Goal: Information Seeking & Learning: Learn about a topic

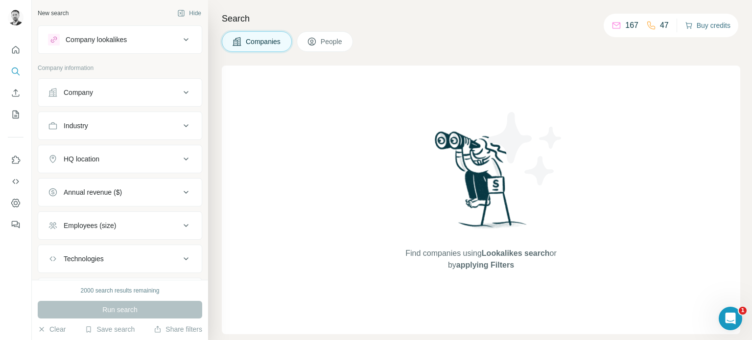
click at [698, 27] on button "Buy credits" at bounding box center [708, 26] width 46 height 14
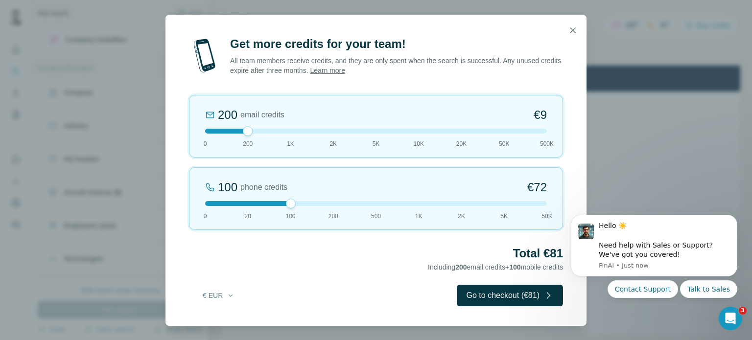
drag, startPoint x: 250, startPoint y: 203, endPoint x: 309, endPoint y: 207, distance: 59.4
click at [309, 207] on div "100 phone credits €[PHONE_NUMBER] 1K 2K 5K 50K" at bounding box center [376, 198] width 374 height 63
click at [568, 30] on icon "button" at bounding box center [573, 30] width 10 height 10
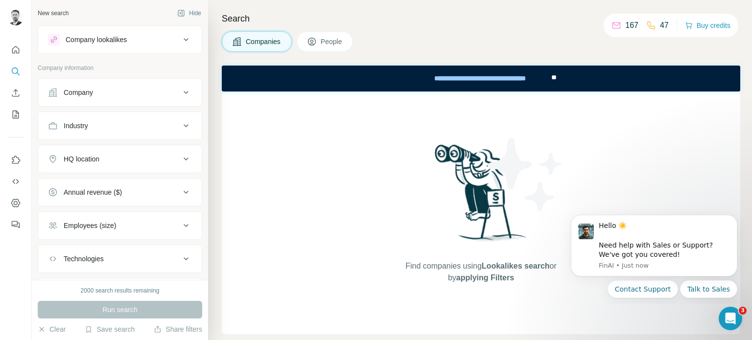
click at [167, 160] on div "HQ location" at bounding box center [114, 159] width 132 height 10
click at [129, 183] on input "text" at bounding box center [120, 184] width 144 height 18
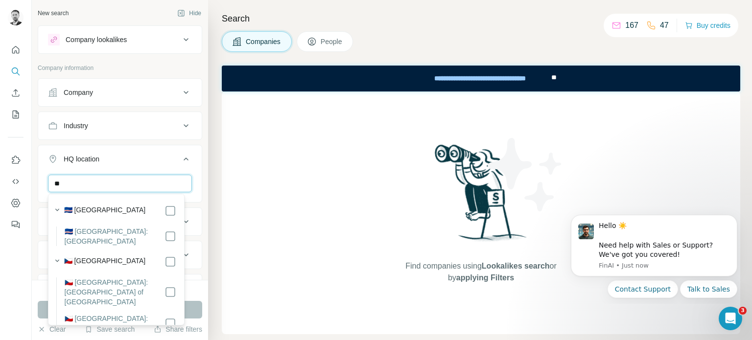
type input "*"
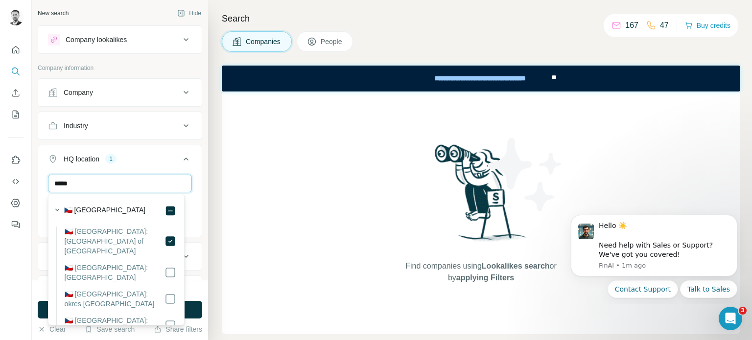
drag, startPoint x: 107, startPoint y: 185, endPoint x: 45, endPoint y: 181, distance: 62.4
click at [45, 181] on div "***** [GEOGRAPHIC_DATA] of [GEOGRAPHIC_DATA] Clear all" at bounding box center [119, 205] width 163 height 60
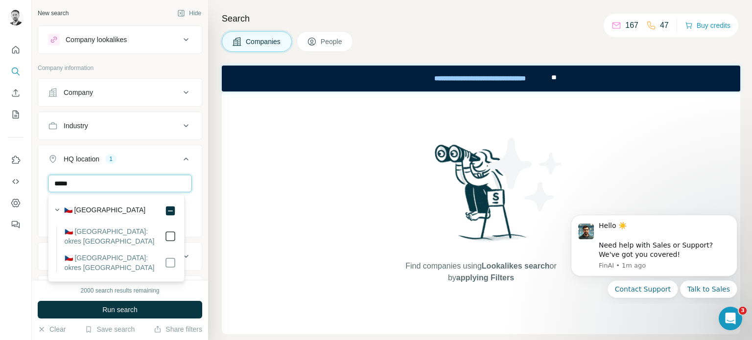
type input "*****"
click at [197, 215] on div "New search Hide Company lookalikes Company information Company Industry HQ loca…" at bounding box center [120, 140] width 176 height 280
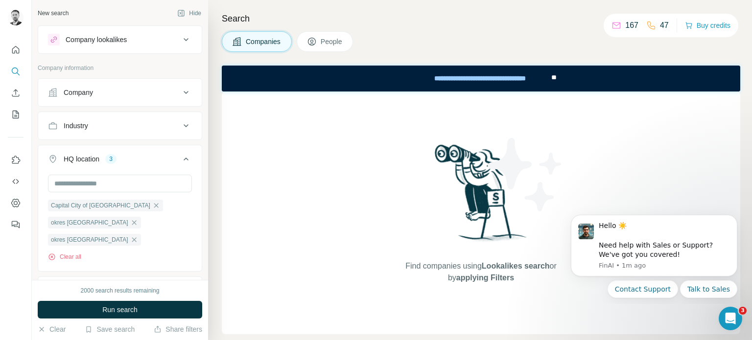
click at [180, 125] on icon at bounding box center [186, 126] width 12 height 12
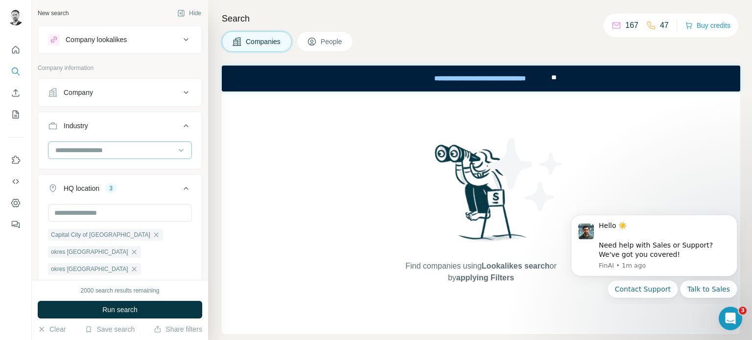
click at [129, 148] on input at bounding box center [114, 150] width 121 height 11
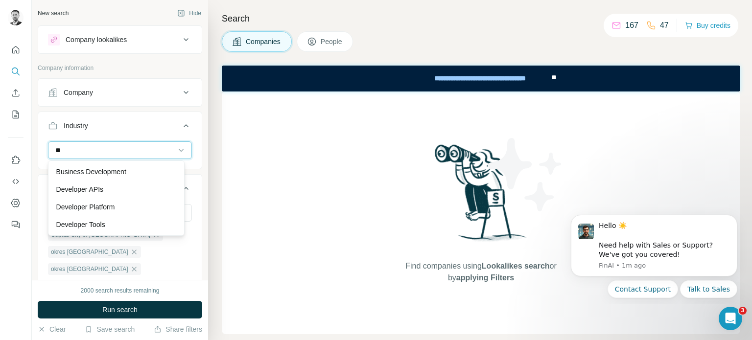
type input "*"
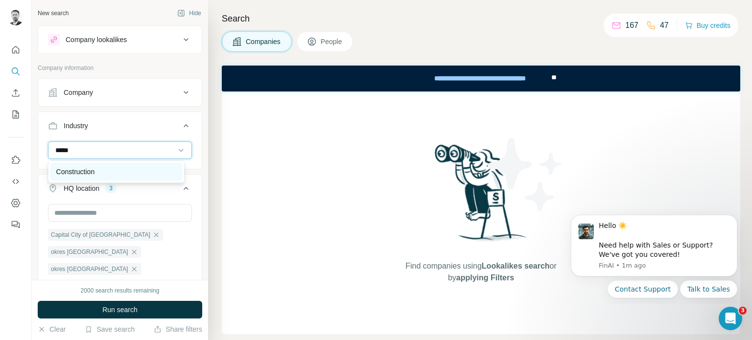
type input "*****"
click at [111, 167] on div "Construction" at bounding box center [116, 172] width 120 height 10
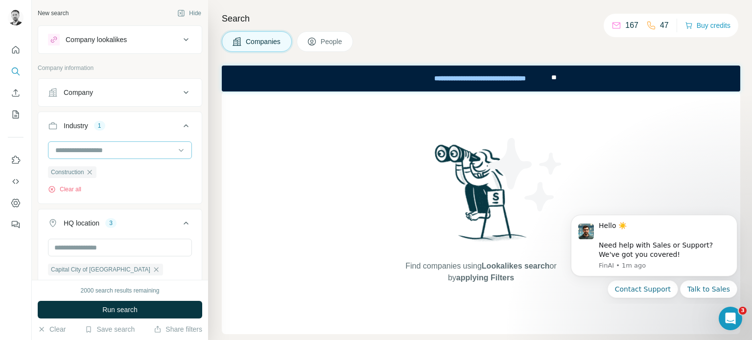
click at [114, 151] on input at bounding box center [114, 150] width 121 height 11
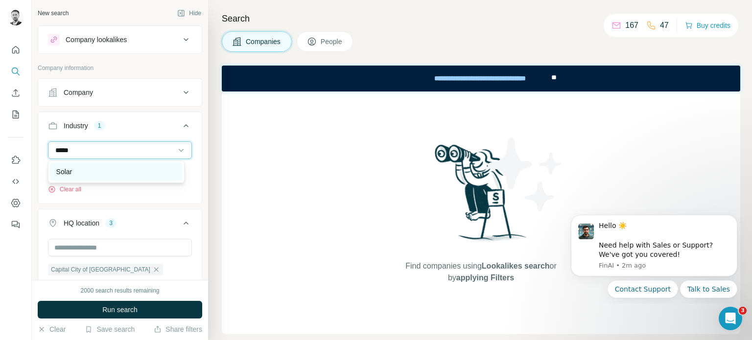
type input "*****"
click at [77, 169] on div "Solar" at bounding box center [116, 172] width 120 height 10
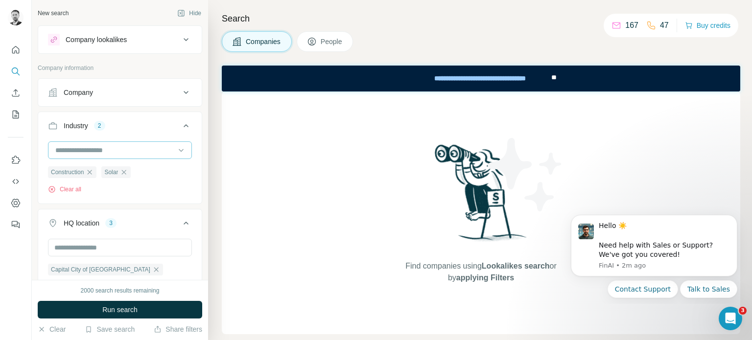
click at [123, 150] on input at bounding box center [114, 150] width 121 height 11
click at [195, 108] on div "New search Hide Company lookalikes Company information Company Industry 2 Const…" at bounding box center [120, 140] width 176 height 280
click at [106, 147] on input at bounding box center [114, 150] width 121 height 11
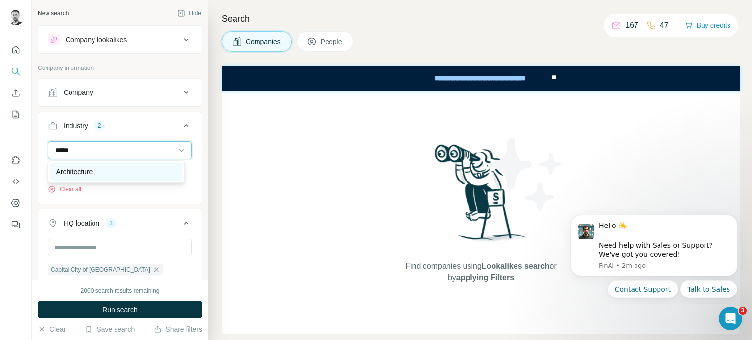
type input "*****"
click at [85, 169] on p "Architecture" at bounding box center [74, 172] width 37 height 10
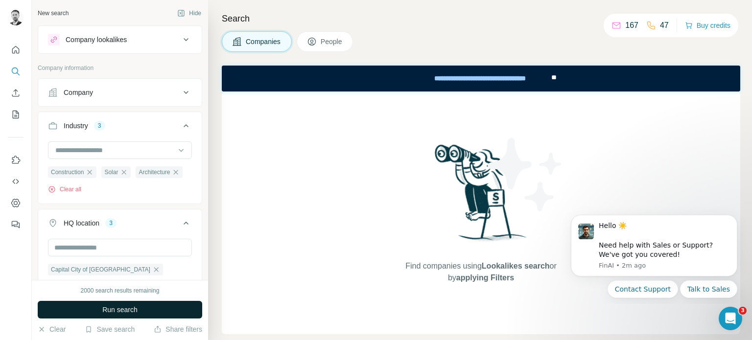
click at [125, 308] on span "Run search" at bounding box center [119, 310] width 35 height 10
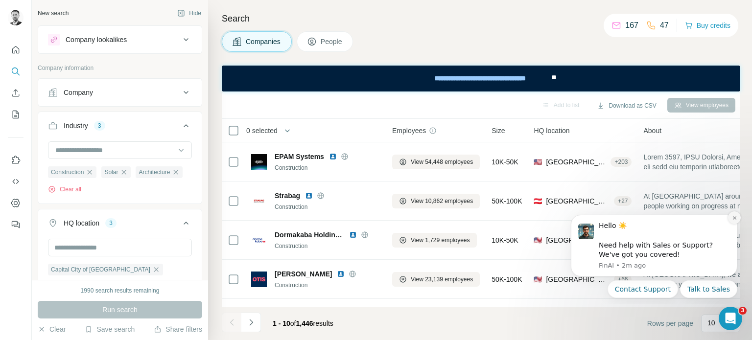
click at [734, 219] on icon "Dismiss notification" at bounding box center [734, 217] width 5 height 5
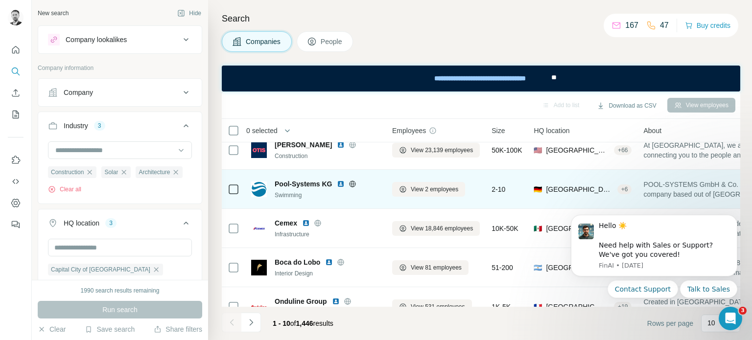
scroll to position [147, 0]
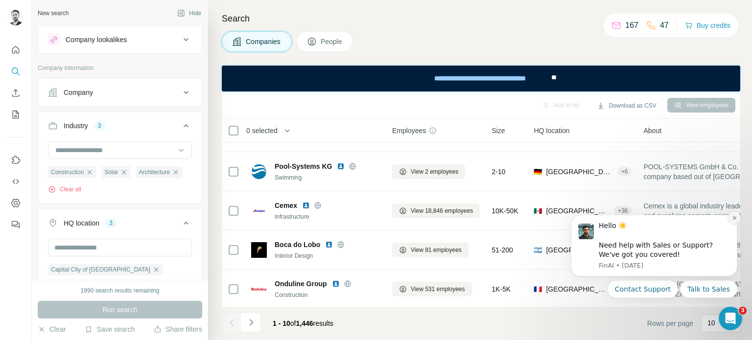
click at [734, 217] on icon "Dismiss notification" at bounding box center [734, 217] width 5 height 5
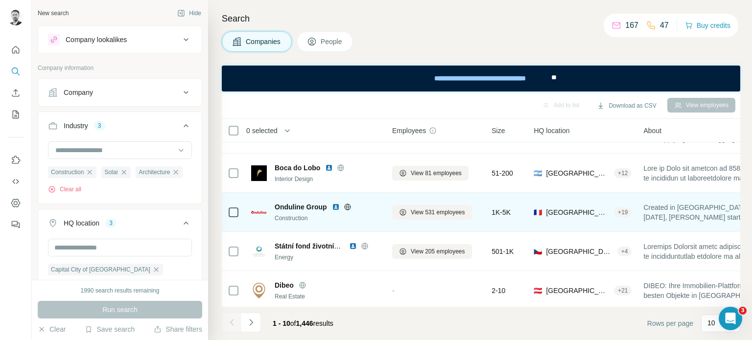
scroll to position [232, 0]
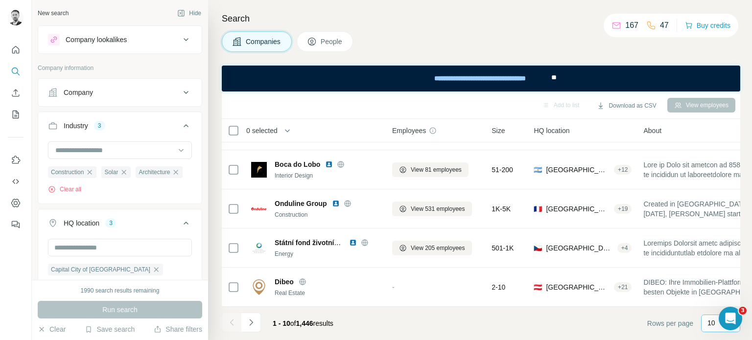
click at [714, 325] on p "10" at bounding box center [711, 323] width 8 height 10
click at [721, 250] on div "60" at bounding box center [720, 249] width 23 height 10
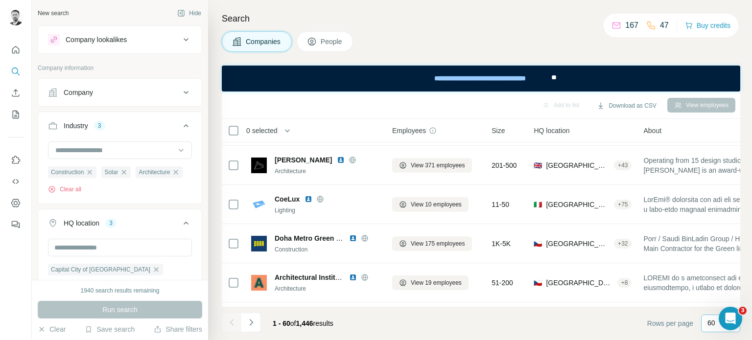
scroll to position [2189, 0]
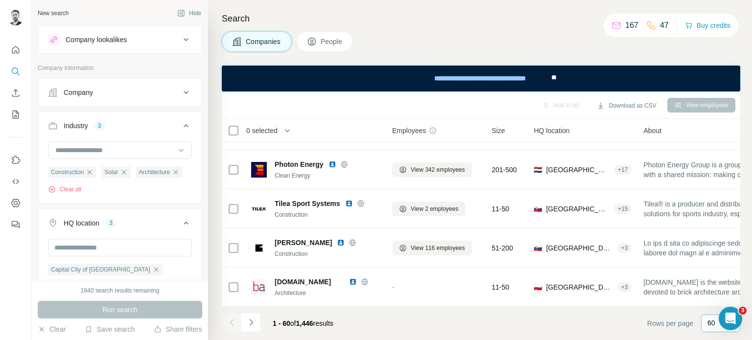
click at [184, 91] on icon at bounding box center [186, 92] width 5 height 3
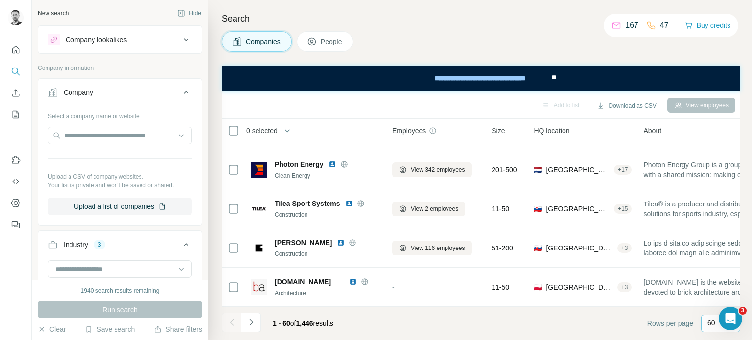
click at [180, 90] on icon at bounding box center [186, 93] width 12 height 12
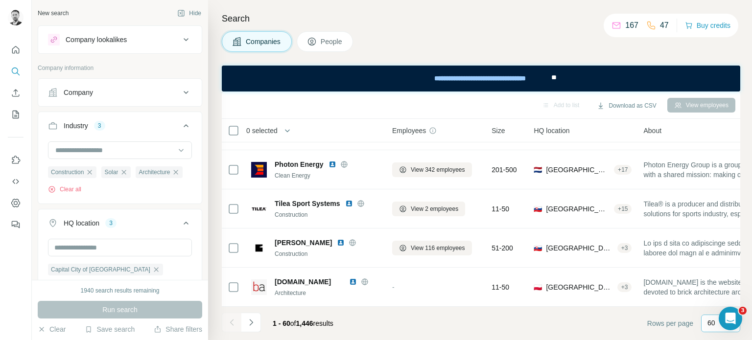
click at [180, 91] on icon at bounding box center [186, 93] width 12 height 12
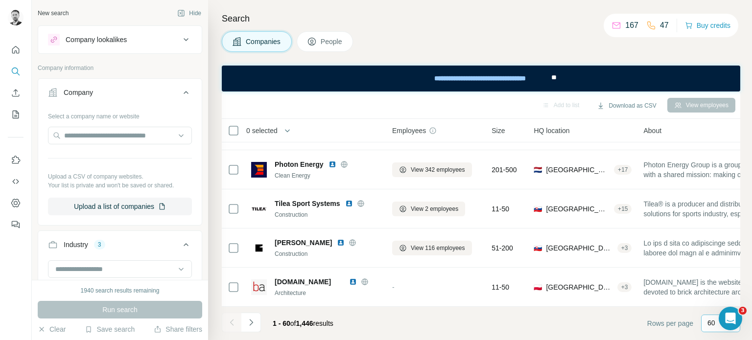
click at [182, 93] on icon at bounding box center [186, 93] width 12 height 12
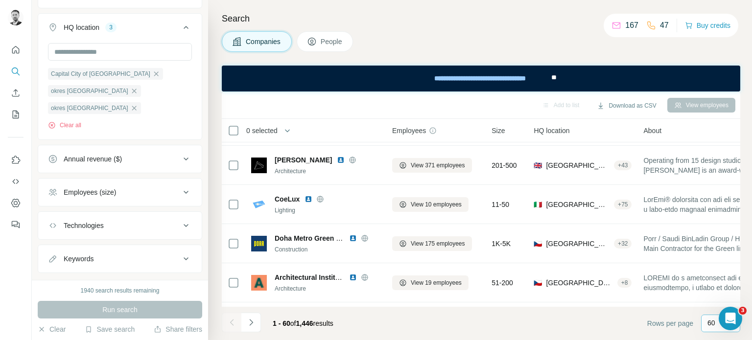
scroll to position [233, 0]
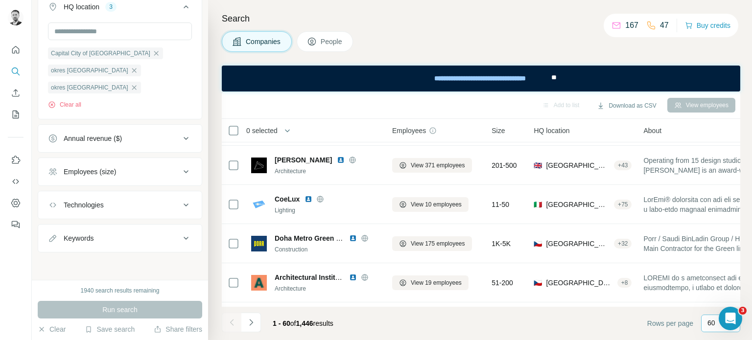
click at [180, 175] on icon at bounding box center [186, 172] width 12 height 12
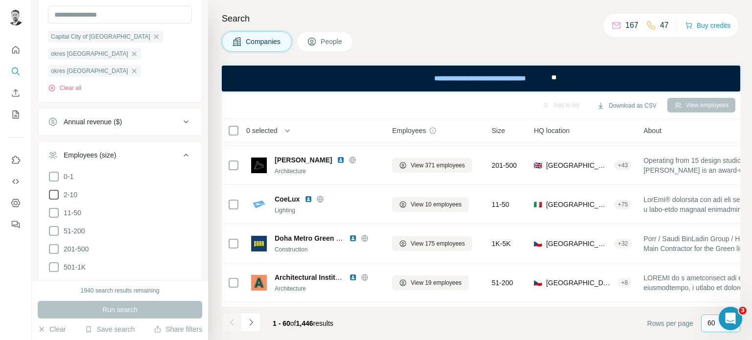
click at [54, 201] on icon at bounding box center [54, 195] width 12 height 12
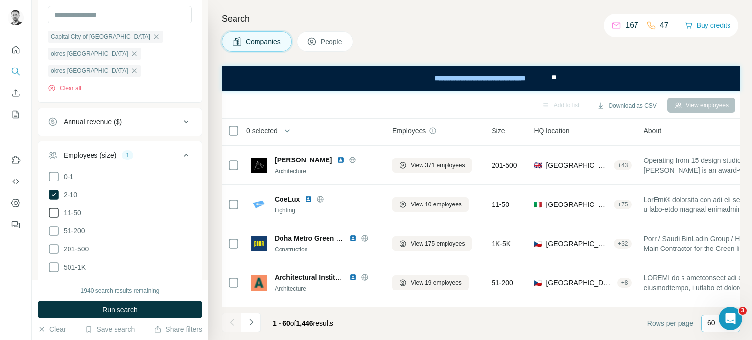
click at [53, 219] on icon at bounding box center [54, 213] width 12 height 12
click at [52, 237] on icon at bounding box center [54, 231] width 12 height 12
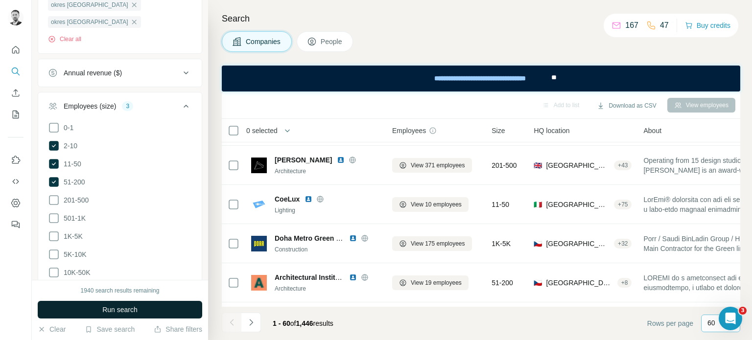
click at [110, 308] on span "Run search" at bounding box center [119, 310] width 35 height 10
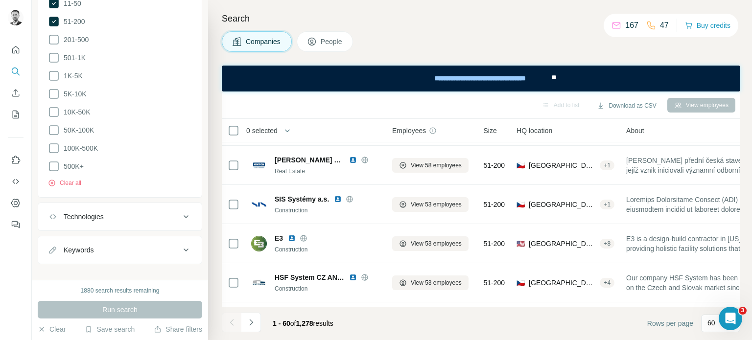
scroll to position [470, 0]
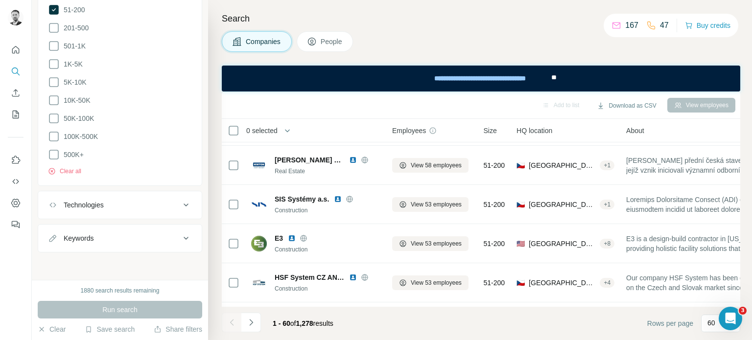
click at [181, 199] on button "Technologies" at bounding box center [119, 204] width 163 height 23
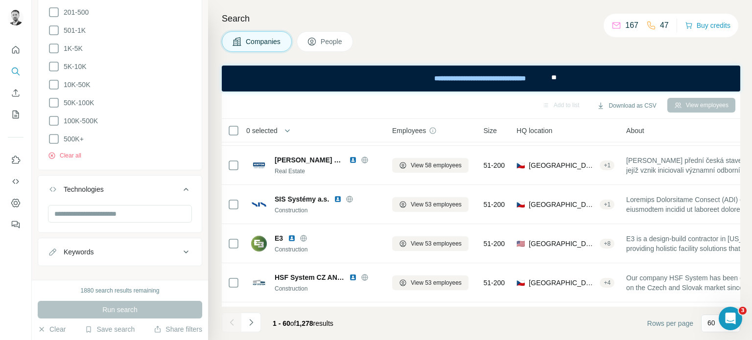
click at [181, 195] on icon at bounding box center [186, 190] width 12 height 12
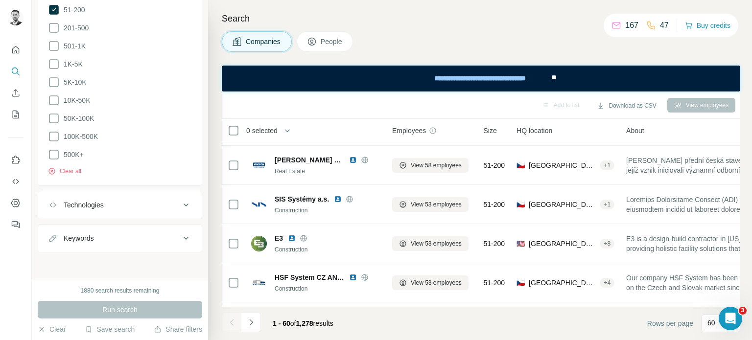
click at [180, 207] on icon at bounding box center [186, 205] width 12 height 12
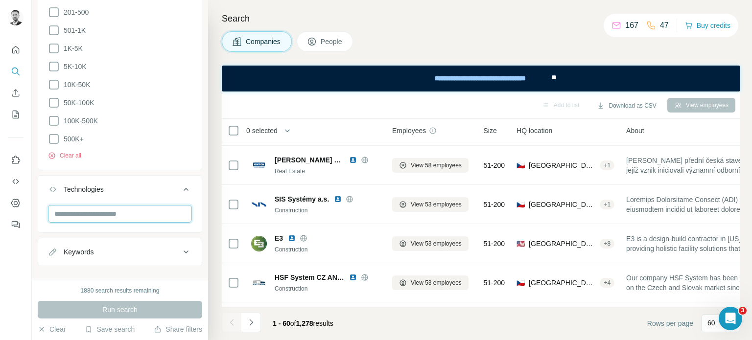
click at [94, 223] on input "text" at bounding box center [120, 214] width 144 height 18
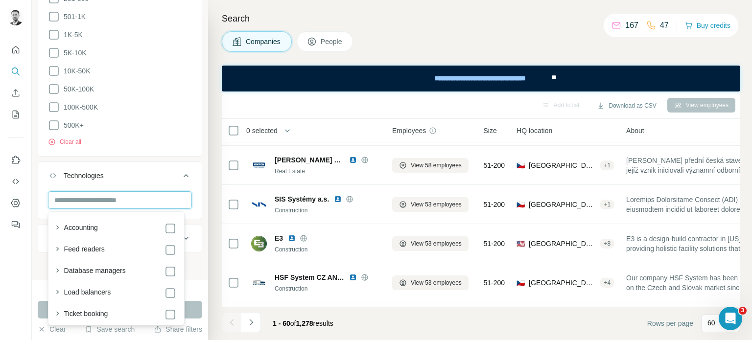
scroll to position [2048, 0]
click at [182, 174] on icon at bounding box center [186, 176] width 12 height 12
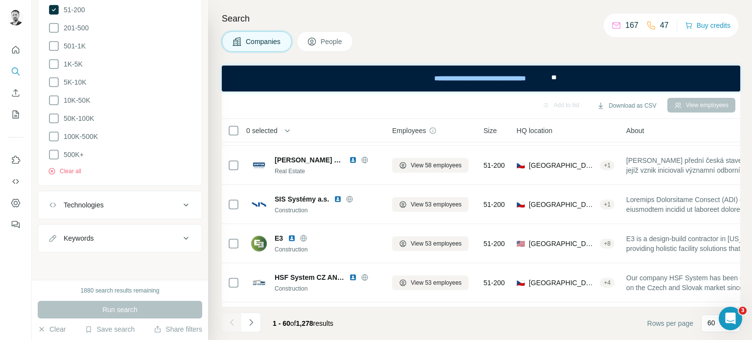
scroll to position [470, 0]
click at [180, 237] on icon at bounding box center [186, 238] width 12 height 12
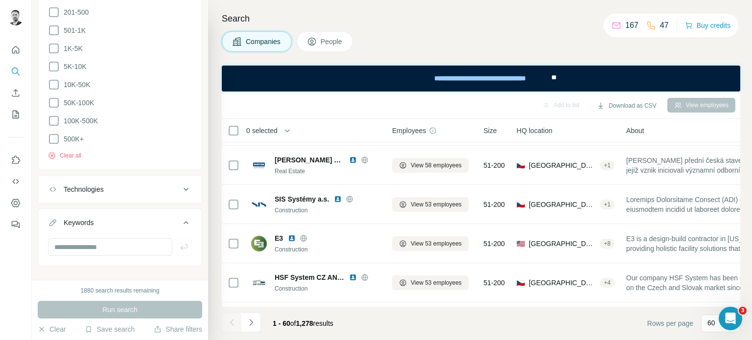
scroll to position [499, 0]
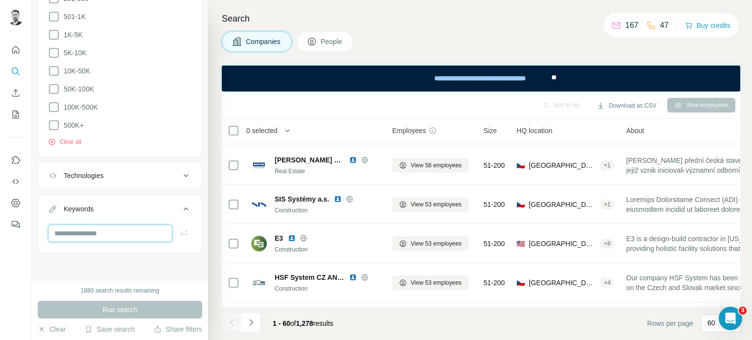
click at [131, 232] on input "text" at bounding box center [110, 234] width 124 height 18
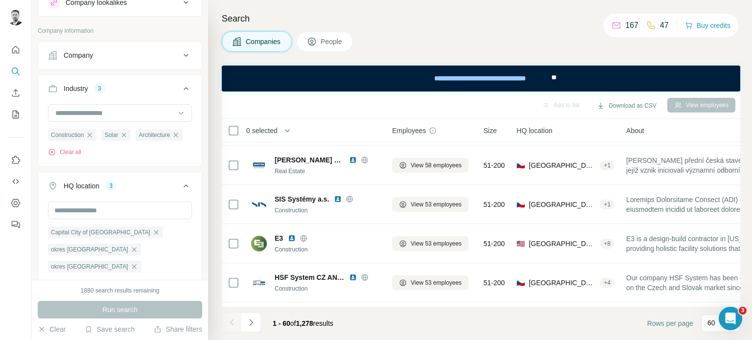
scroll to position [0, 0]
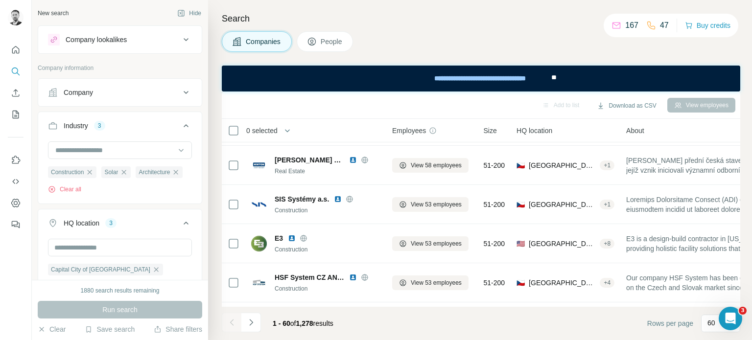
click at [180, 41] on icon at bounding box center [186, 40] width 12 height 12
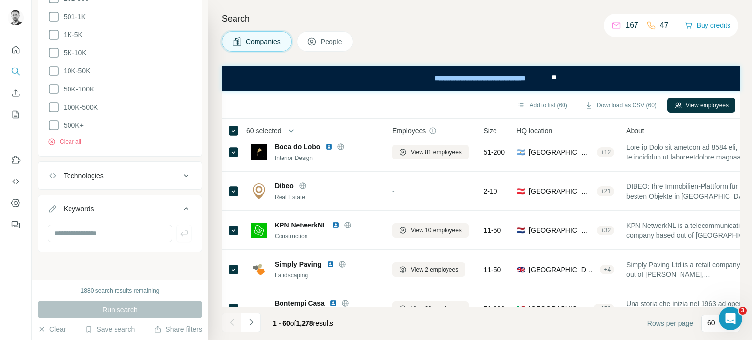
scroll to position [478, 0]
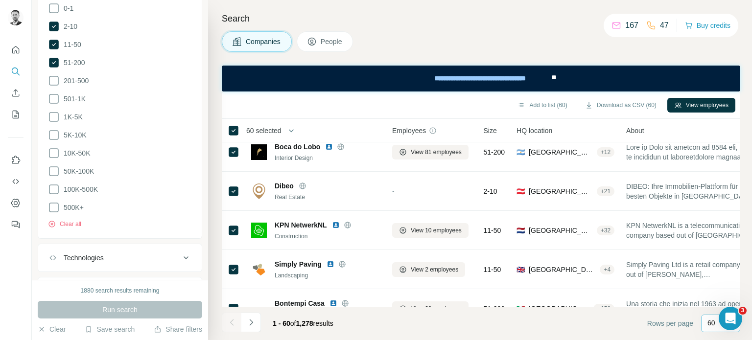
click at [711, 326] on p "60" at bounding box center [711, 323] width 8 height 10
click at [714, 299] on p "10" at bounding box center [713, 302] width 8 height 10
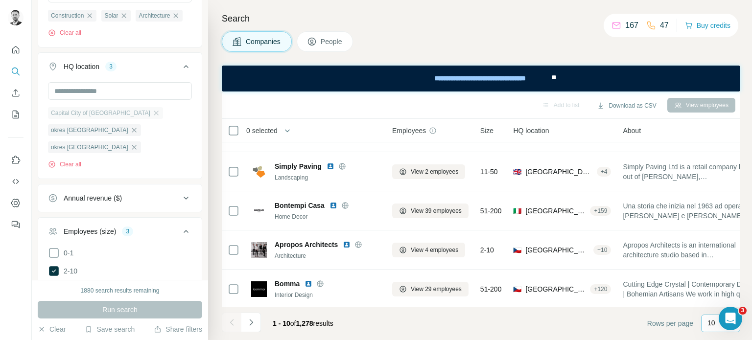
scroll to position [184, 0]
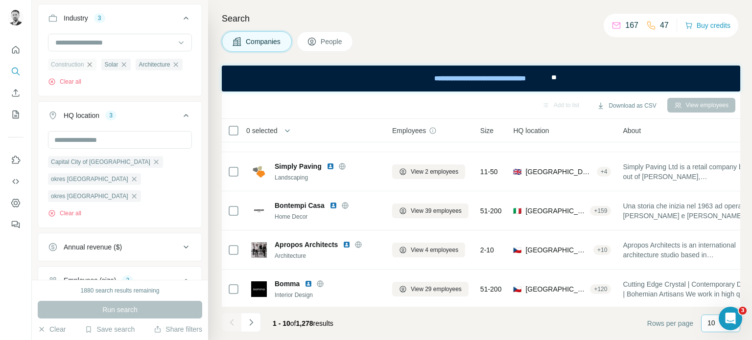
click at [92, 64] on icon "button" at bounding box center [90, 65] width 8 height 8
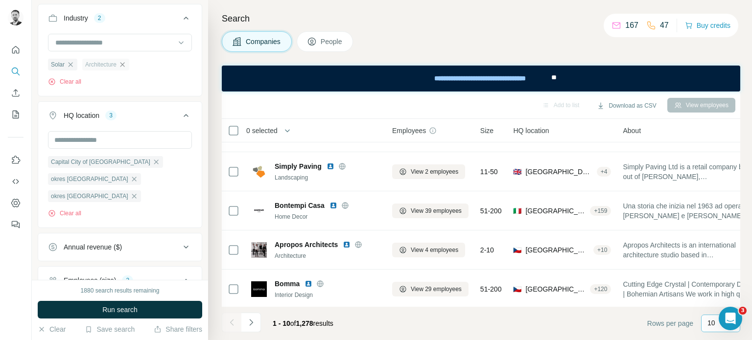
click at [125, 64] on icon "button" at bounding box center [122, 64] width 4 height 4
click at [117, 311] on span "Run search" at bounding box center [119, 310] width 35 height 10
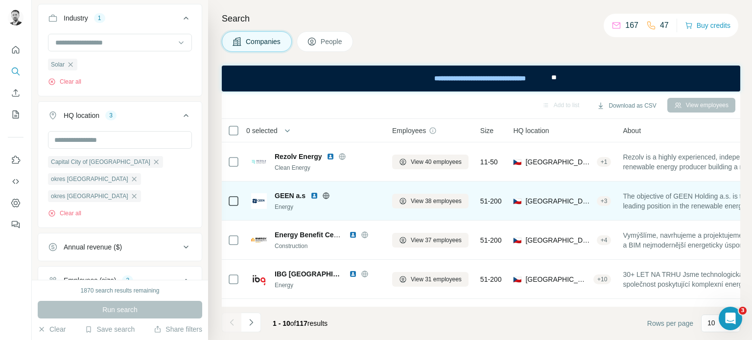
scroll to position [232, 0]
